Goal: Information Seeking & Learning: Learn about a topic

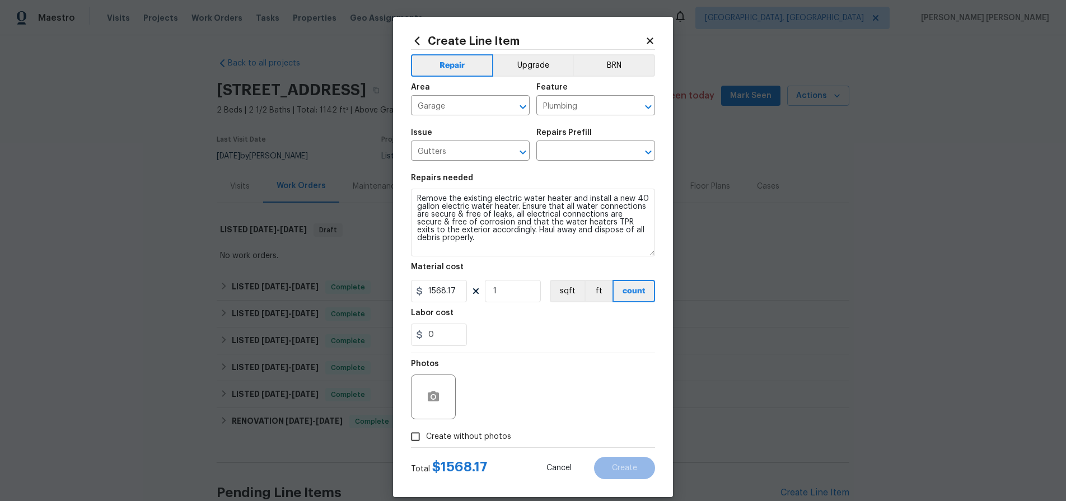
scroll to position [105, 0]
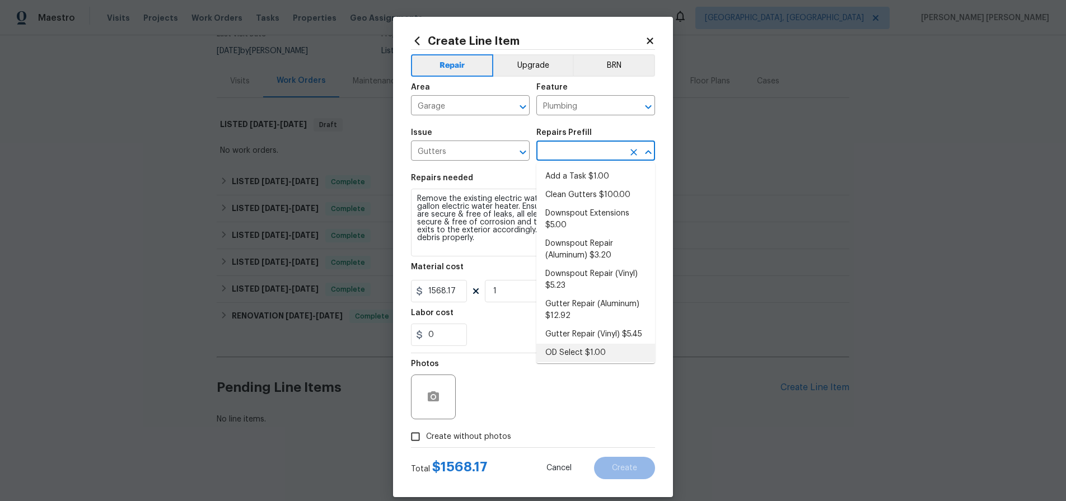
click at [918, 165] on div "Back to all projects 10366 Midseason Mist St, Las Vegas, NV 89183 2 Beds | 2 1/…" at bounding box center [533, 268] width 1066 height 466
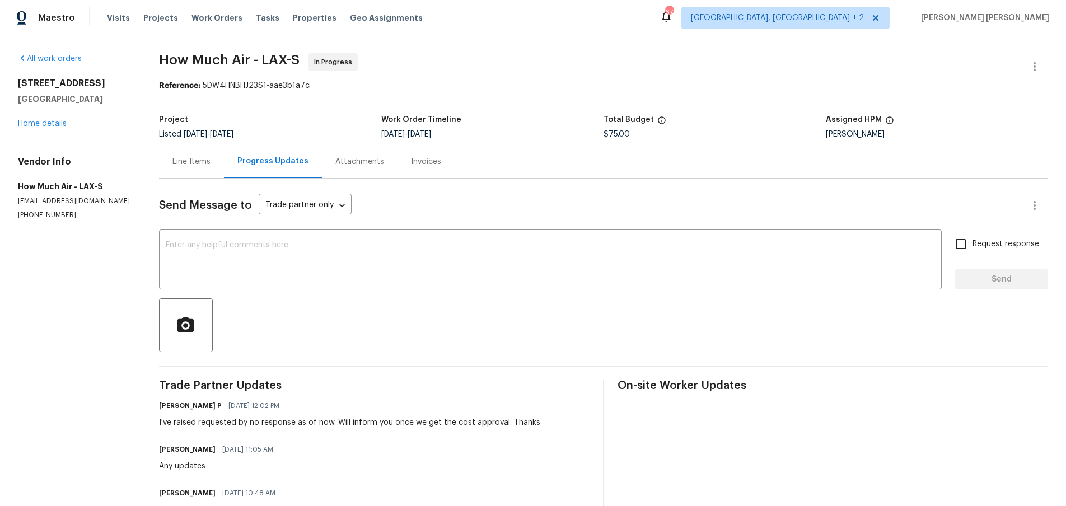
click at [185, 164] on div "Line Items" at bounding box center [191, 161] width 38 height 11
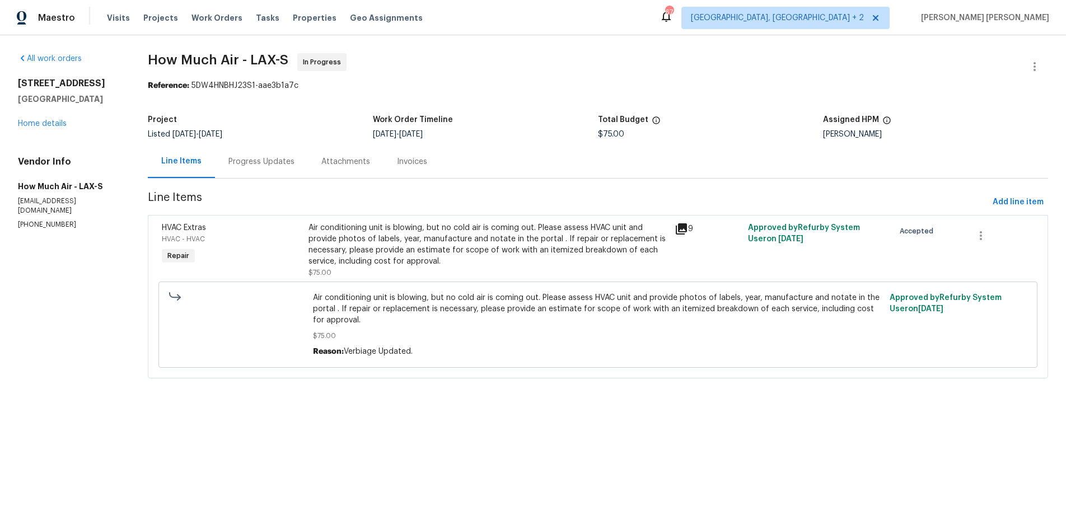
click at [679, 232] on icon at bounding box center [681, 228] width 13 height 13
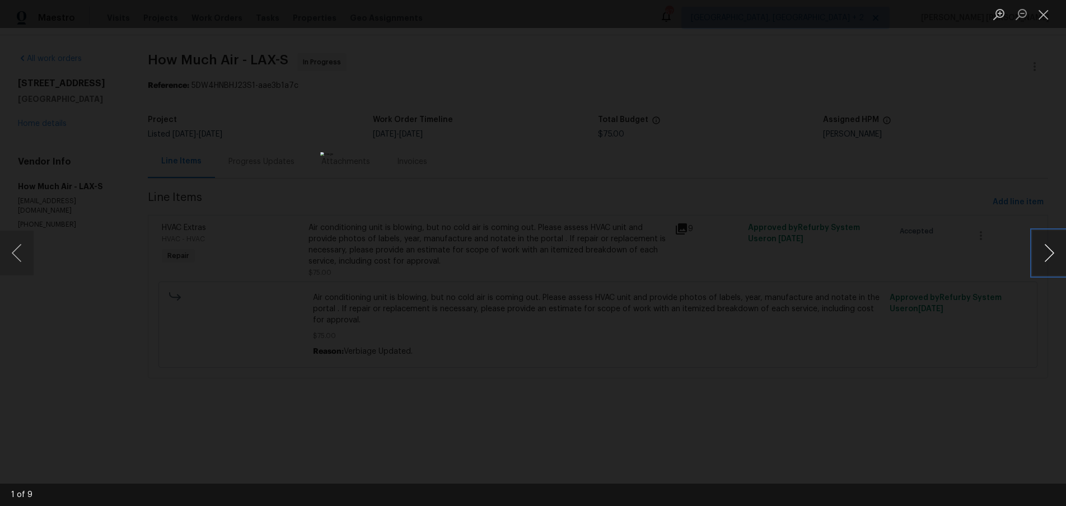
click at [1049, 263] on button "Next image" at bounding box center [1049, 253] width 34 height 45
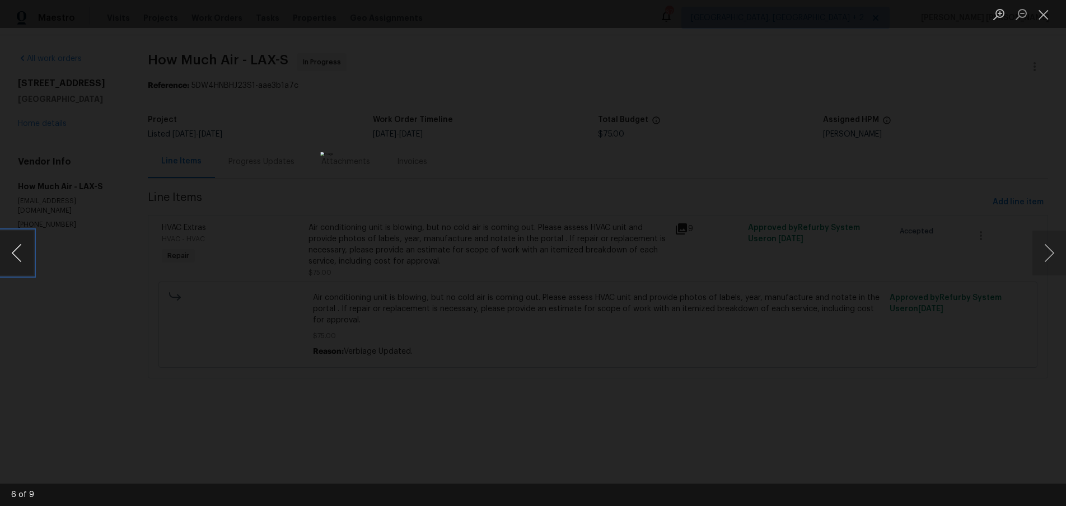
click at [10, 257] on button "Previous image" at bounding box center [17, 253] width 34 height 45
click at [1053, 260] on button "Next image" at bounding box center [1049, 253] width 34 height 45
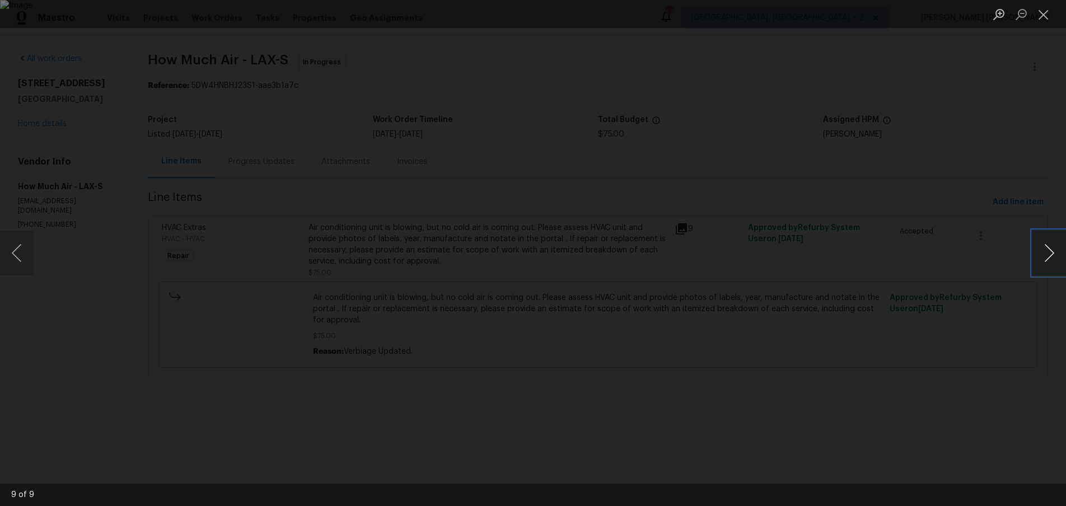
click at [1053, 260] on button "Next image" at bounding box center [1049, 253] width 34 height 45
click at [250, 118] on div "Lightbox" at bounding box center [533, 253] width 1066 height 506
click at [249, 117] on div "Lightbox" at bounding box center [533, 253] width 1066 height 506
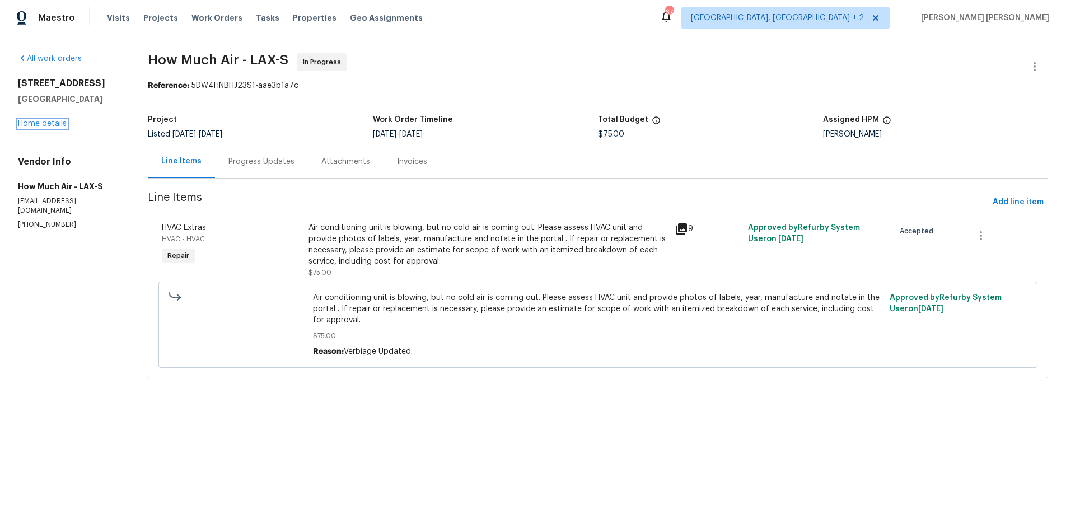
click at [26, 124] on link "Home details" at bounding box center [42, 124] width 49 height 8
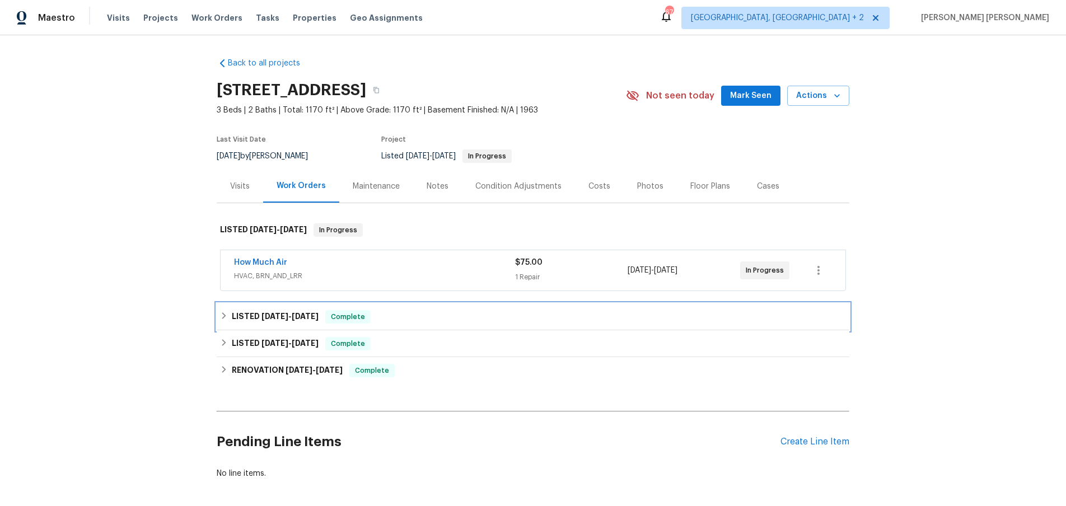
click at [218, 317] on div "LISTED 3/31/25 - 4/2/25 Complete" at bounding box center [533, 316] width 633 height 27
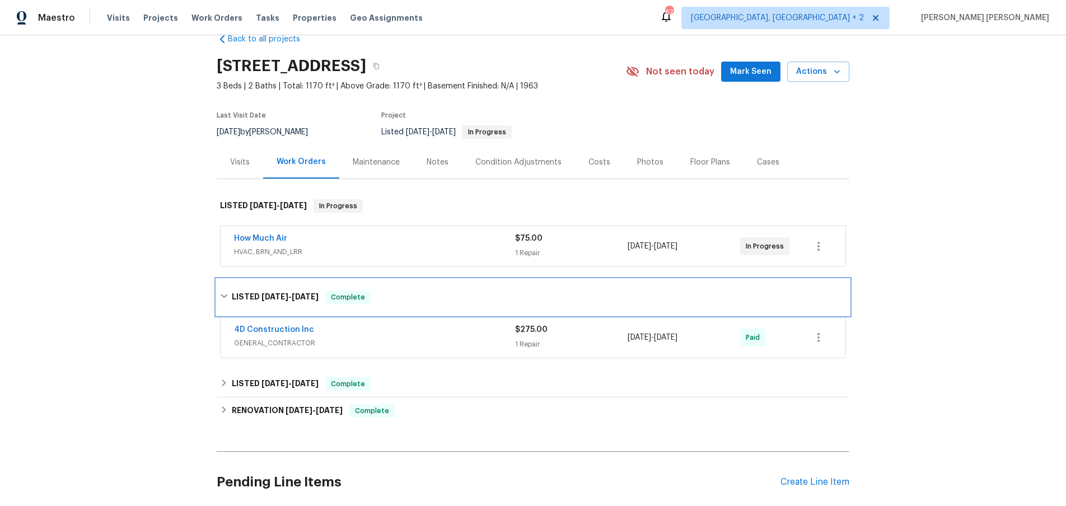
scroll to position [80, 0]
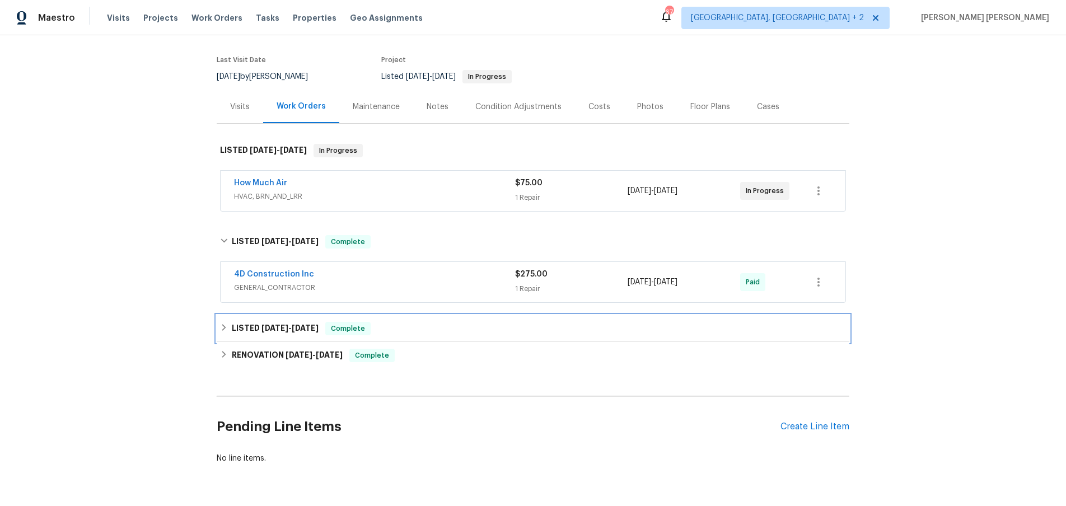
click at [223, 328] on icon at bounding box center [224, 328] width 8 height 8
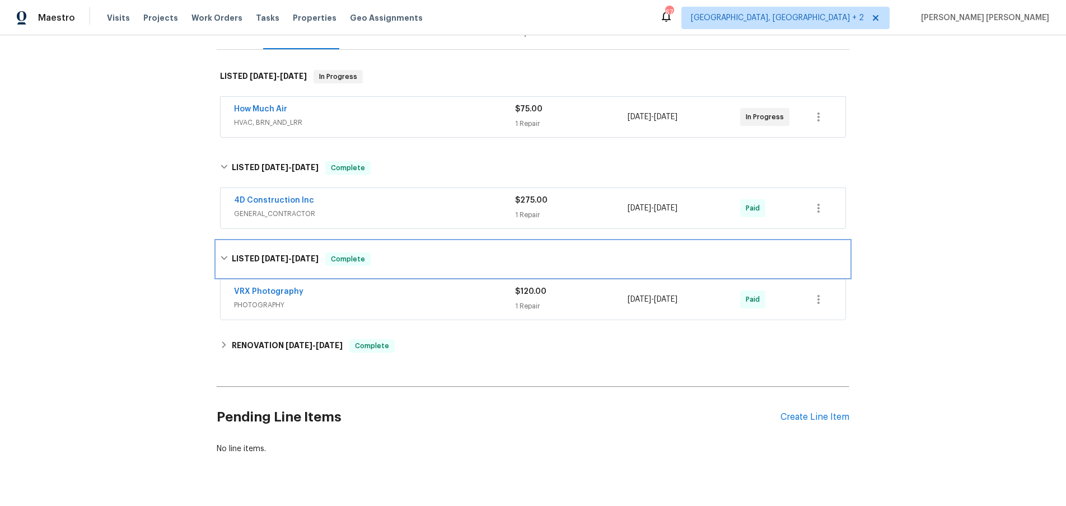
scroll to position [178, 0]
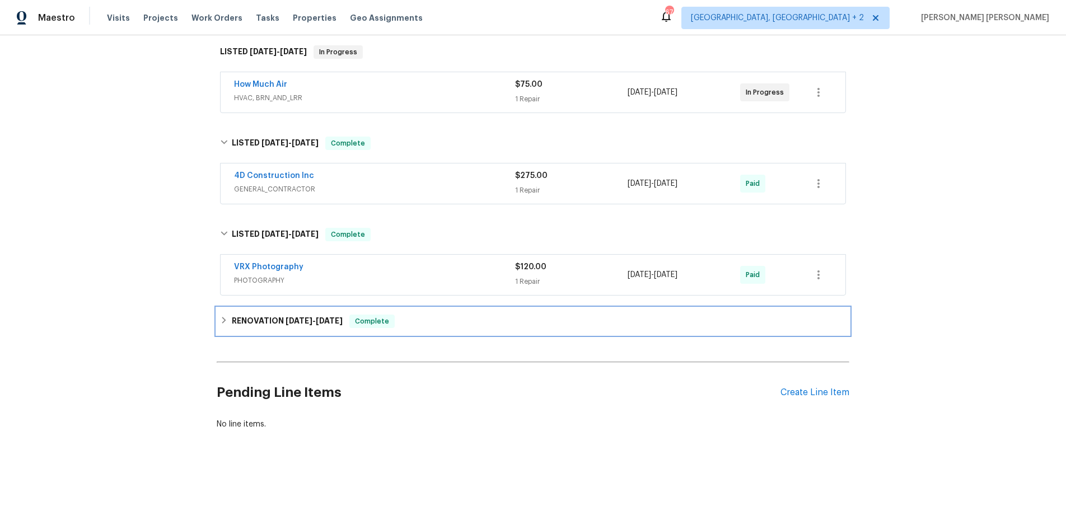
click at [223, 325] on div "RENOVATION 12/13/24 - 1/18/25 Complete" at bounding box center [533, 321] width 626 height 13
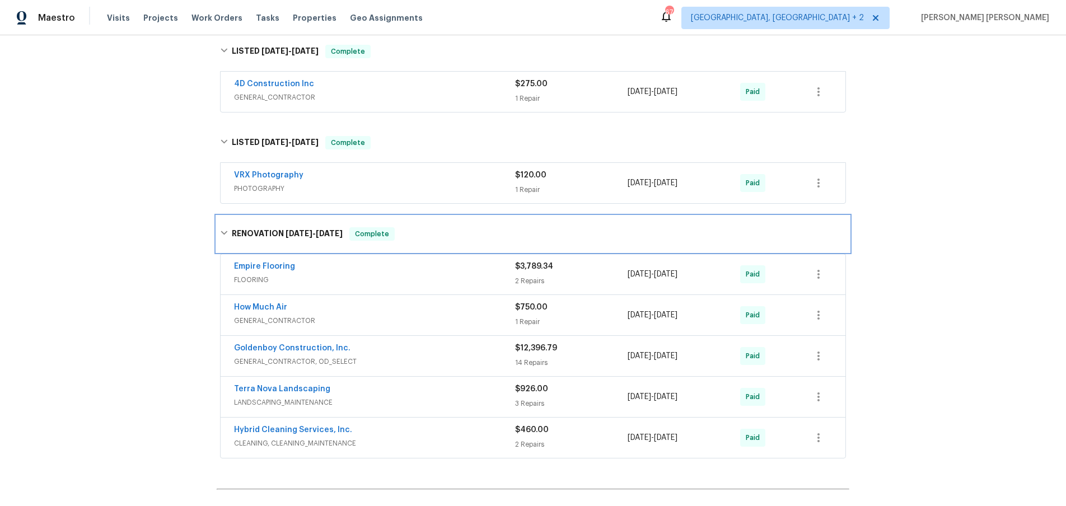
scroll to position [277, 0]
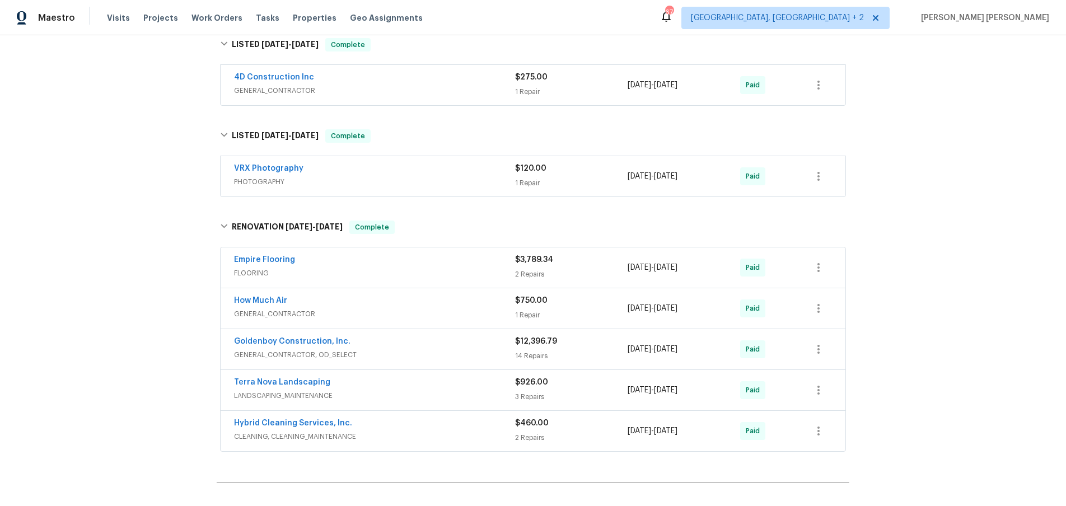
click at [458, 311] on span "GENERAL_CONTRACTOR" at bounding box center [374, 313] width 281 height 11
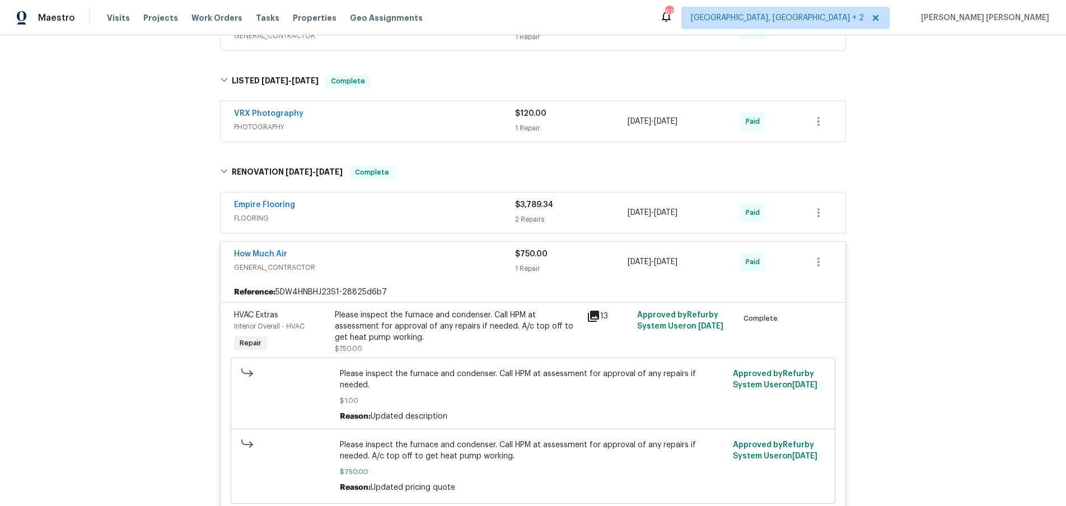
scroll to position [312, 0]
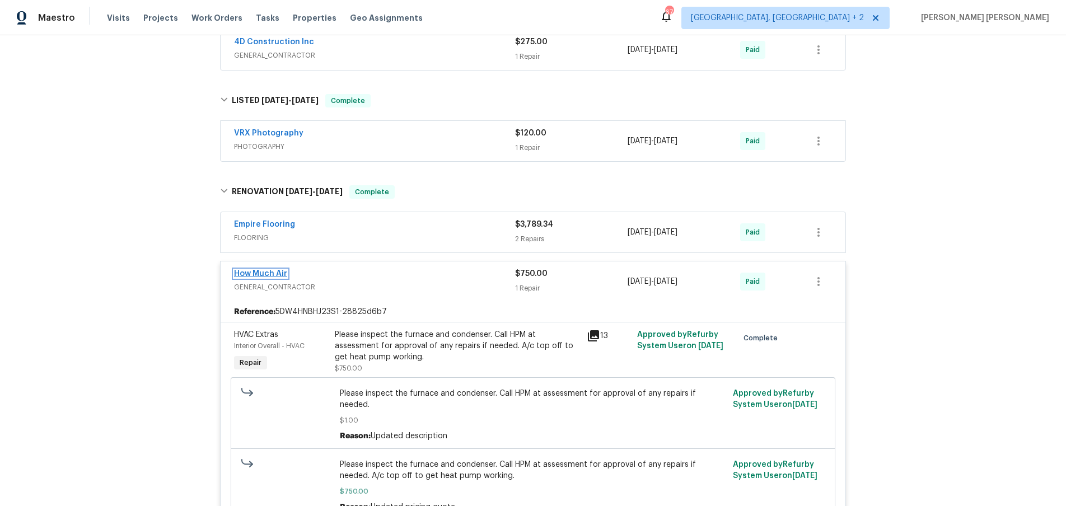
click at [269, 272] on link "How Much Air" at bounding box center [260, 274] width 53 height 8
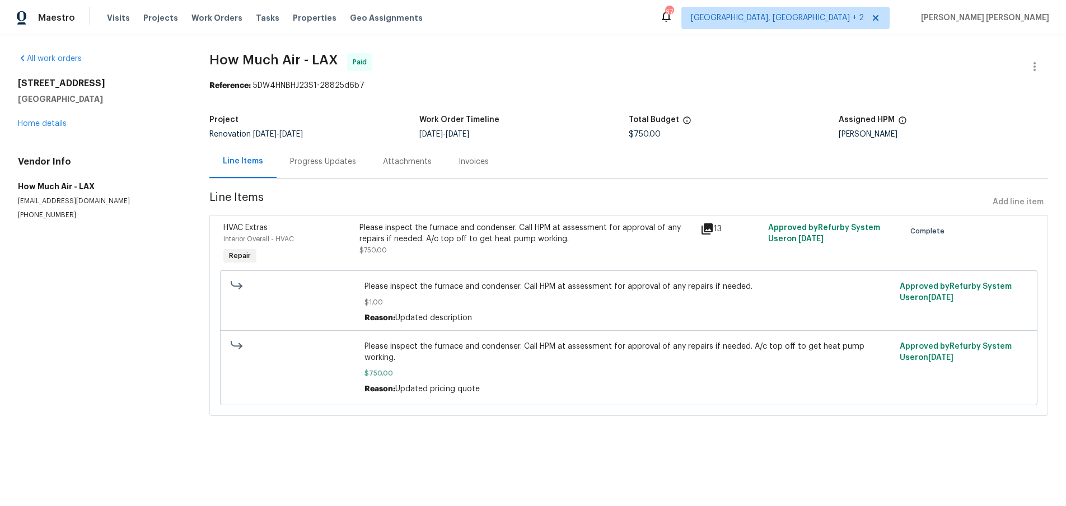
click at [317, 161] on div "Progress Updates" at bounding box center [323, 161] width 66 height 11
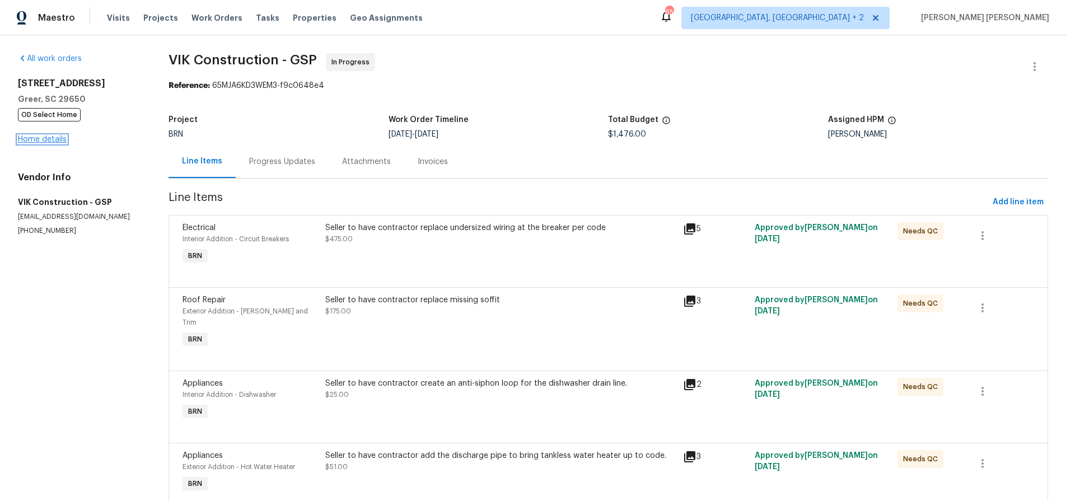
click at [40, 138] on link "Home details" at bounding box center [42, 139] width 49 height 8
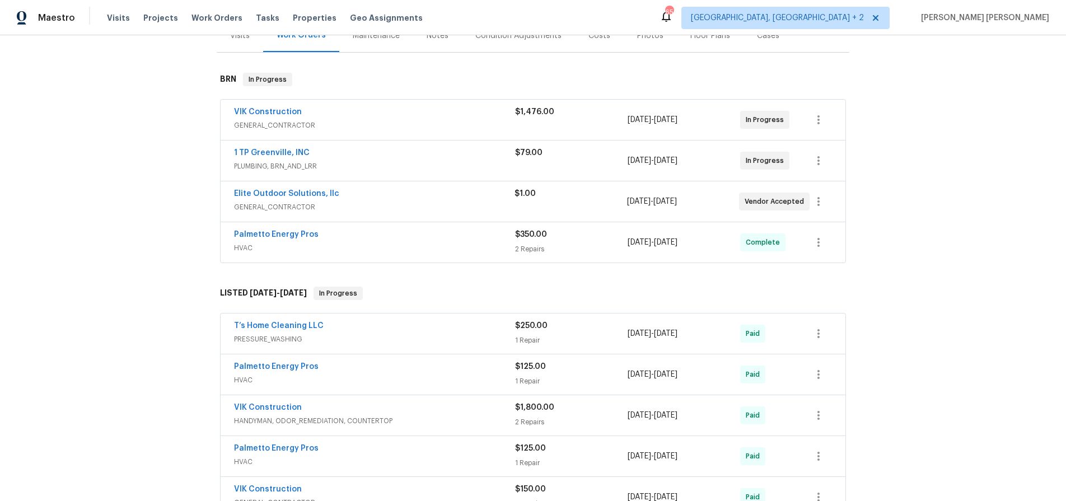
scroll to position [139, 0]
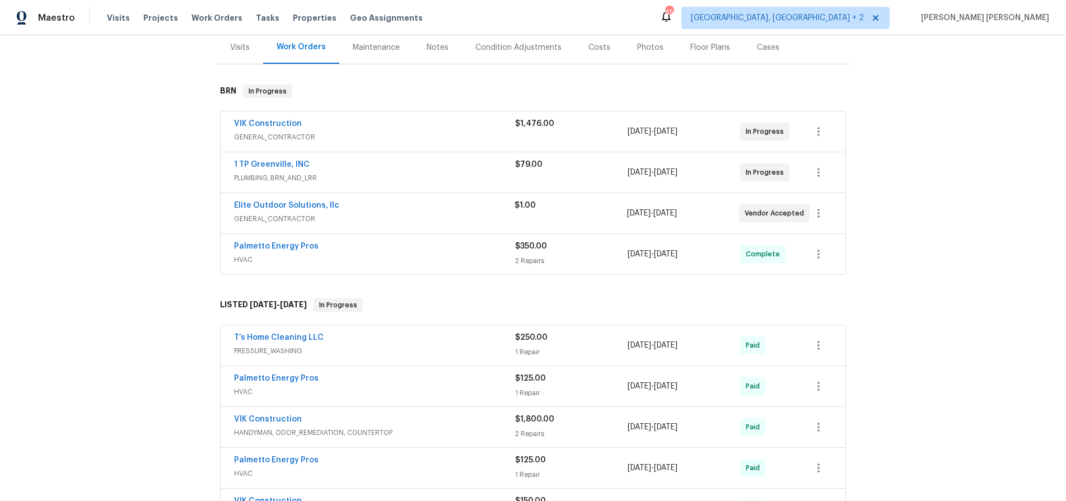
click at [415, 173] on span "PLUMBING, BRN_AND_LRR" at bounding box center [374, 177] width 281 height 11
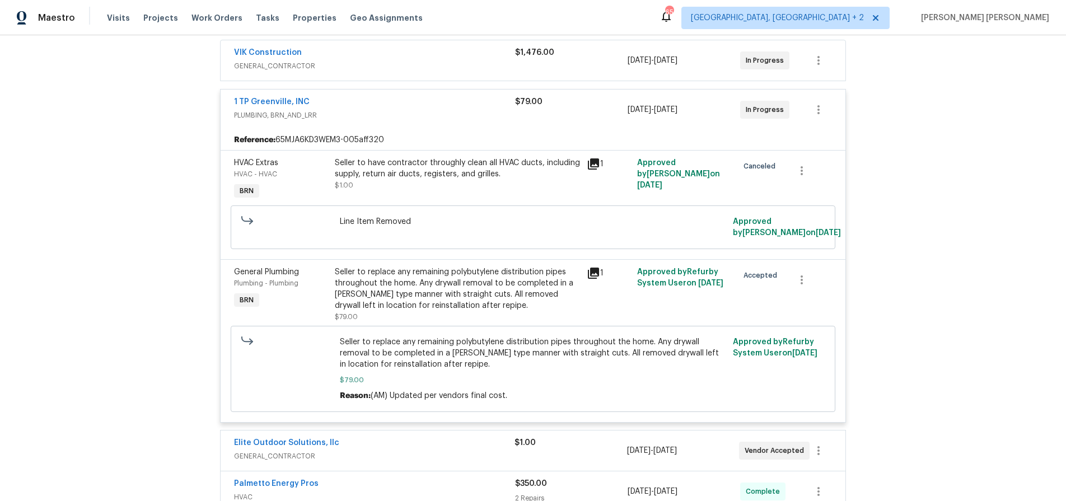
scroll to position [231, 0]
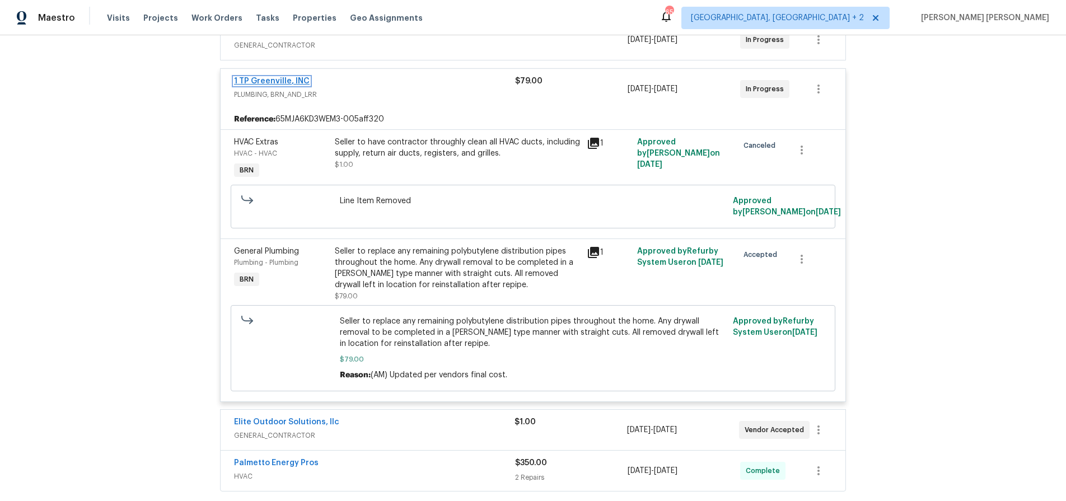
click at [283, 80] on link "1 TP Greenville, INC" at bounding box center [272, 81] width 76 height 8
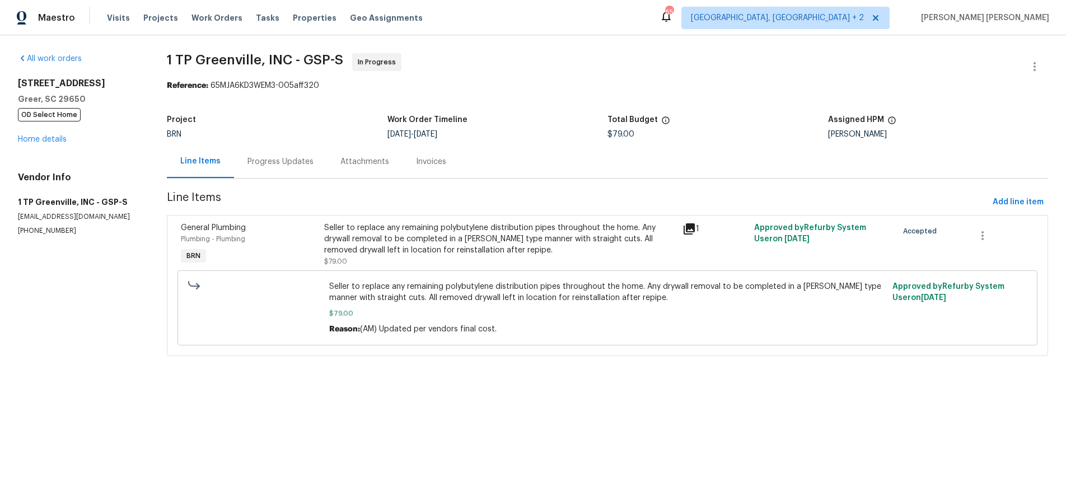
click at [273, 157] on div "Progress Updates" at bounding box center [280, 161] width 66 height 11
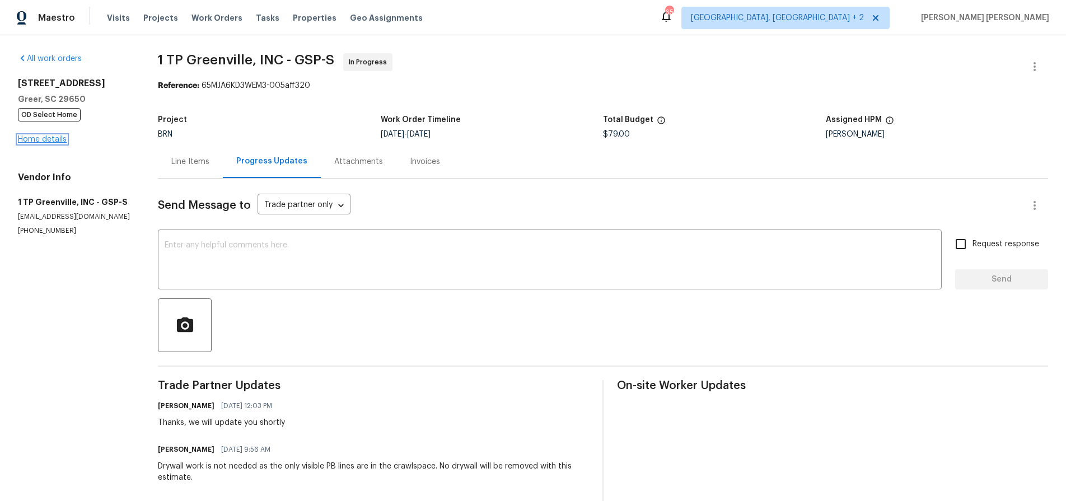
click at [56, 142] on link "Home details" at bounding box center [42, 139] width 49 height 8
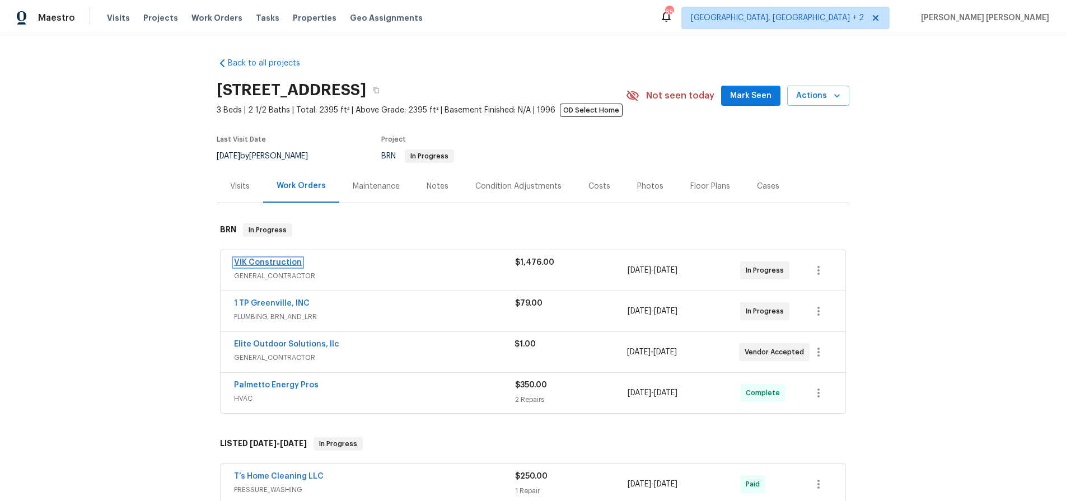
click at [277, 263] on link "VIK Construction" at bounding box center [268, 263] width 68 height 8
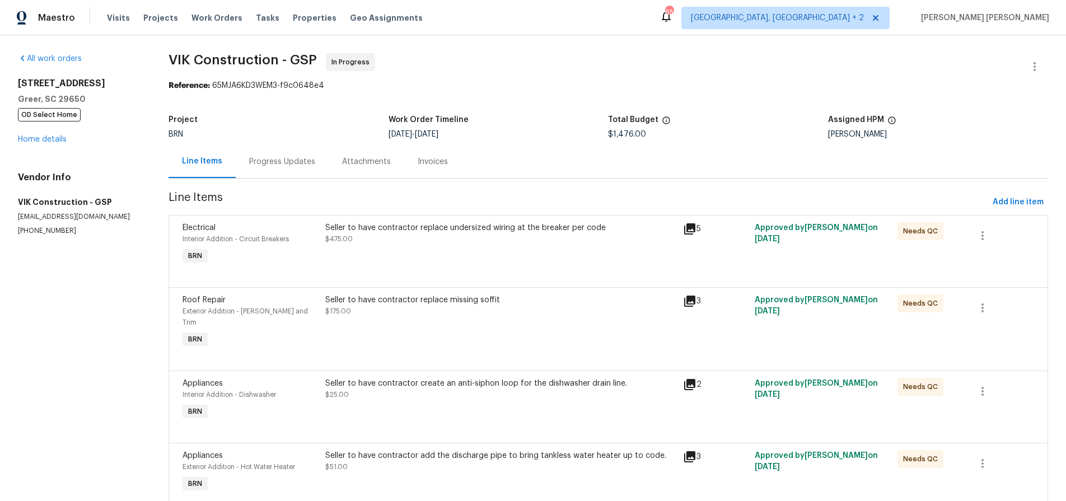
click at [278, 163] on div "Progress Updates" at bounding box center [282, 161] width 66 height 11
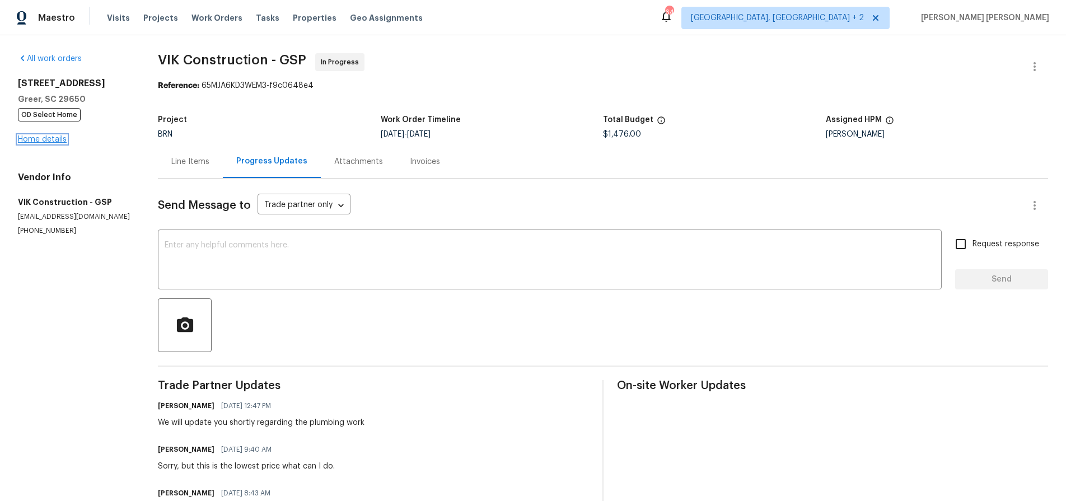
click at [44, 140] on link "Home details" at bounding box center [42, 139] width 49 height 8
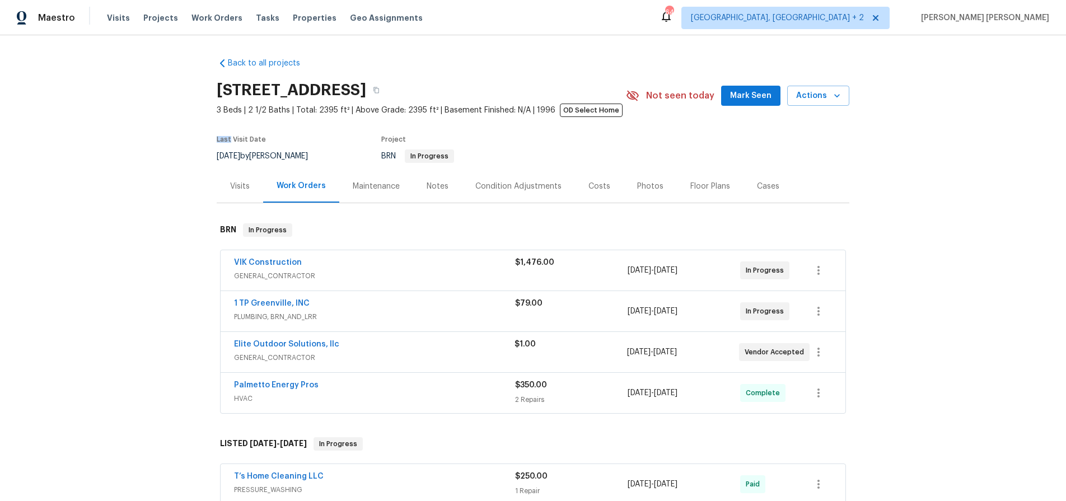
click at [588, 186] on div "Costs" at bounding box center [599, 186] width 22 height 11
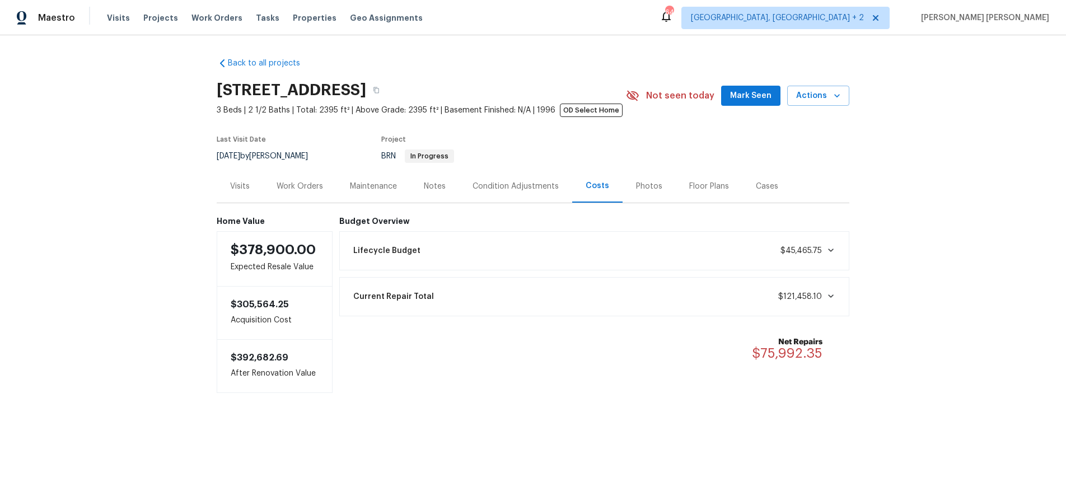
click at [297, 190] on div "Work Orders" at bounding box center [300, 186] width 46 height 11
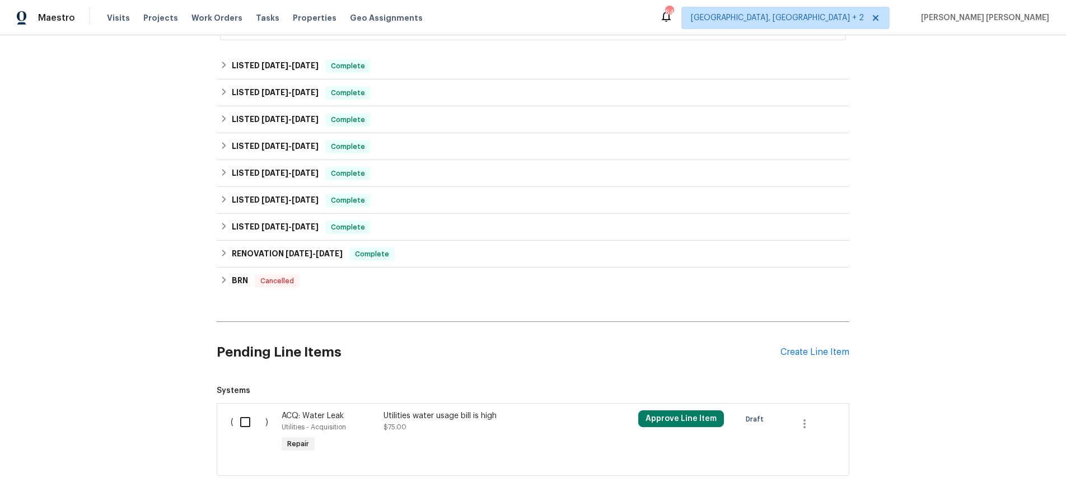
scroll to position [679, 0]
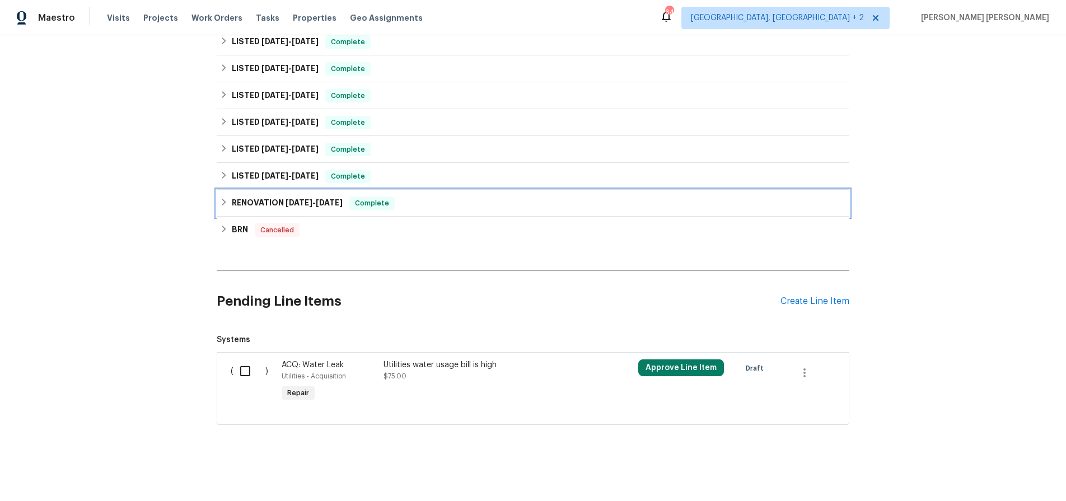
click at [225, 204] on icon at bounding box center [224, 202] width 8 height 8
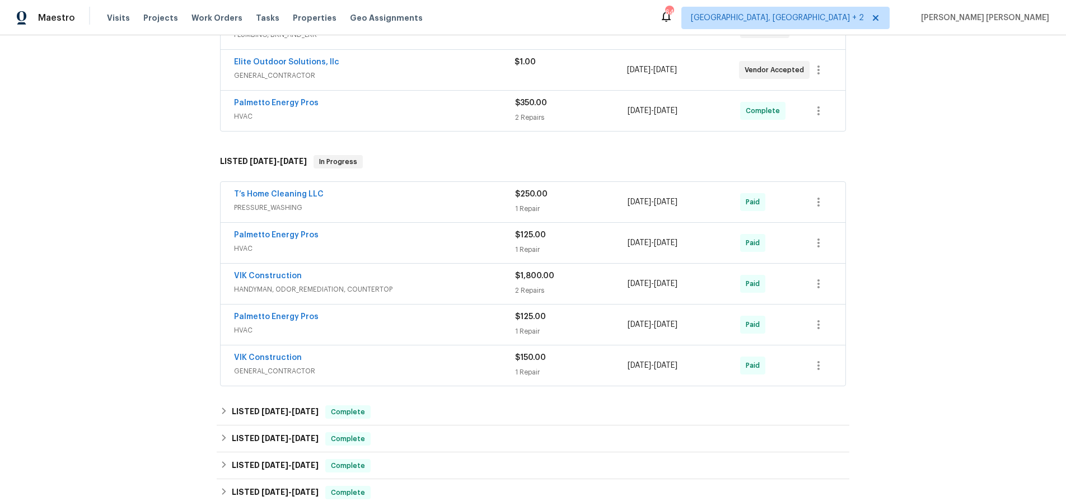
scroll to position [284, 0]
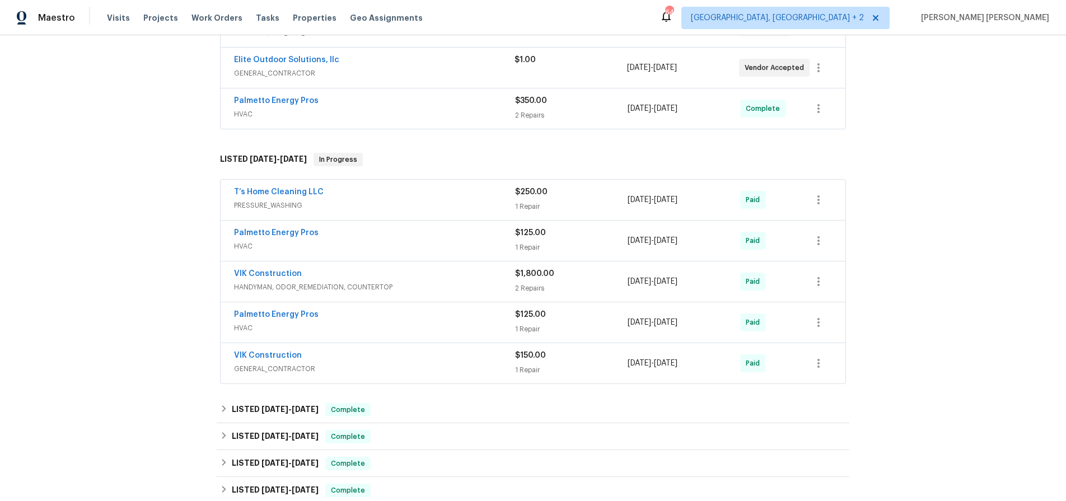
click at [427, 282] on span "HANDYMAN, ODOR_REMEDIATION, COUNTERTOP" at bounding box center [374, 287] width 281 height 11
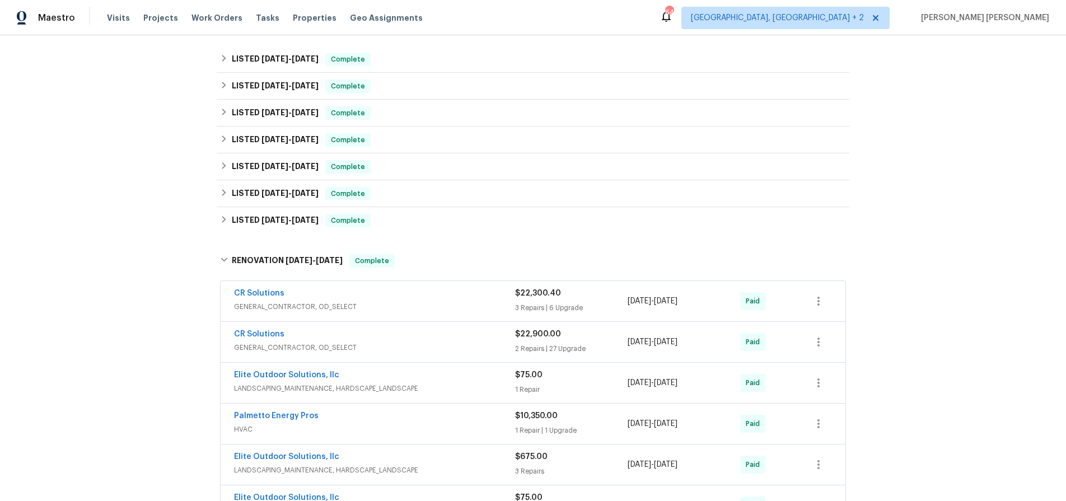
scroll to position [964, 0]
click at [221, 222] on icon at bounding box center [224, 219] width 8 height 8
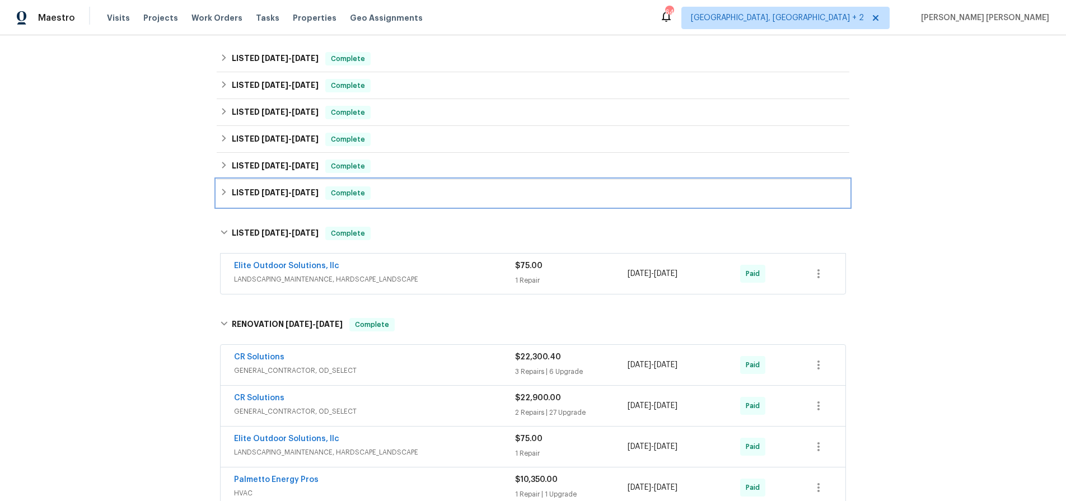
click at [234, 200] on h6 "LISTED 9/18/24 - 9/20/24" at bounding box center [275, 192] width 87 height 13
